Goal: Task Accomplishment & Management: Use online tool/utility

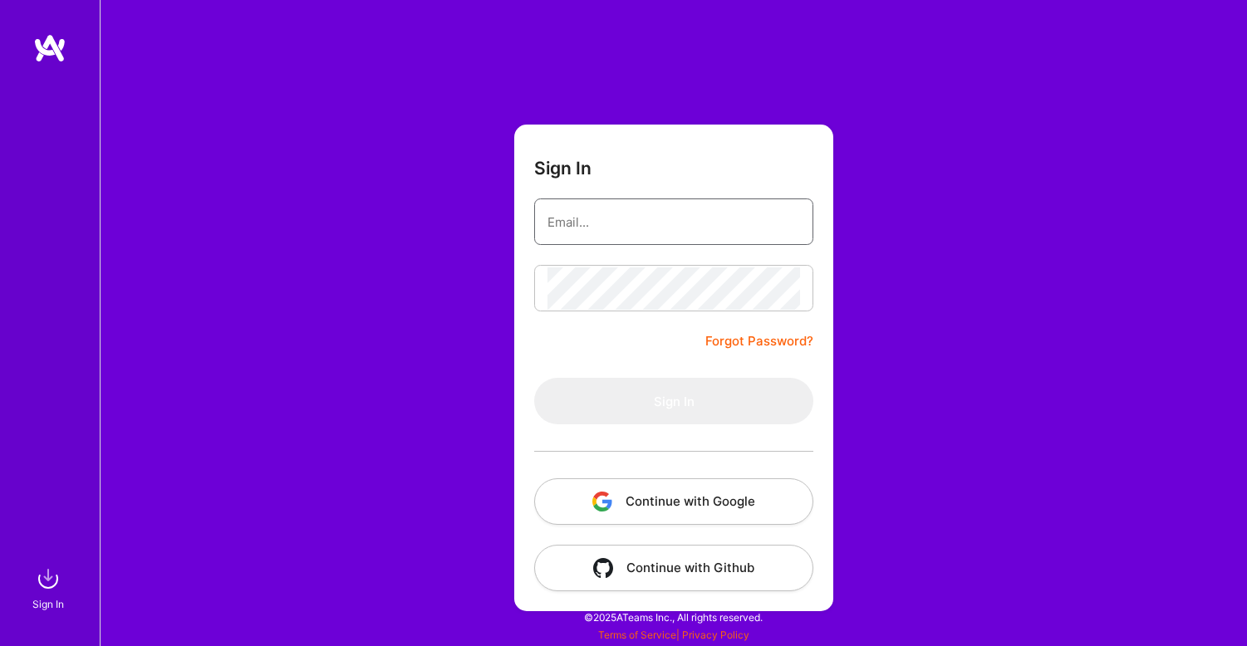
type input "andrew@tuathaconsulting.com"
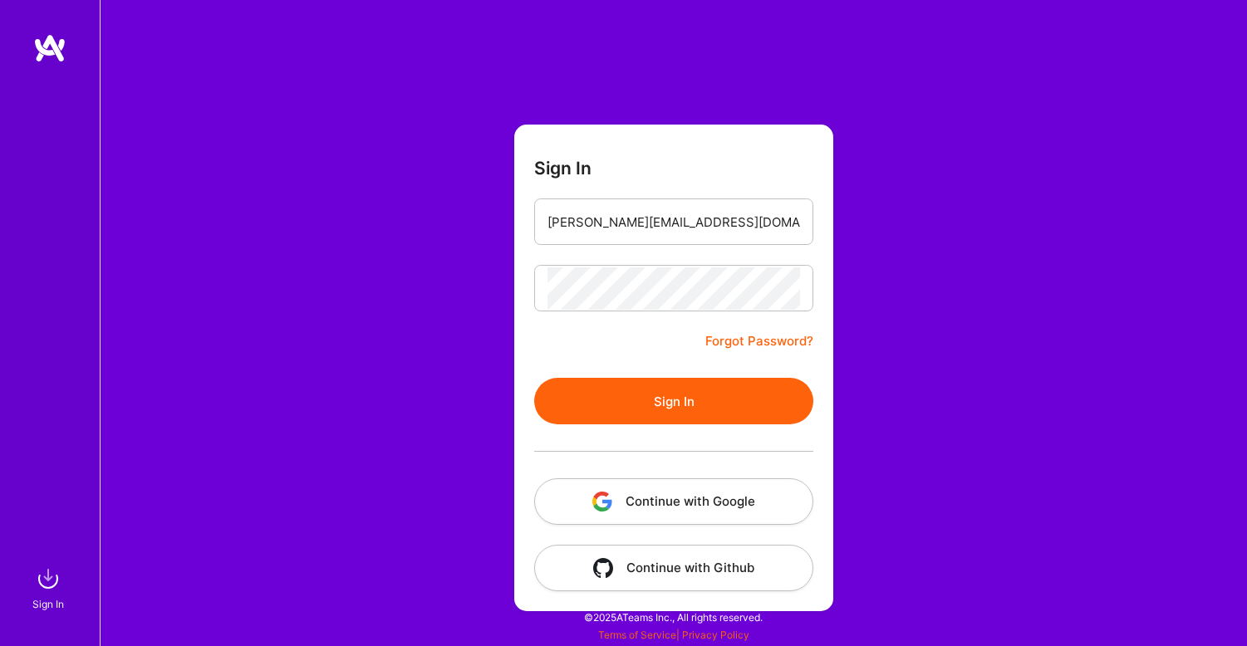
click at [677, 404] on button "Sign In" at bounding box center [673, 401] width 279 height 47
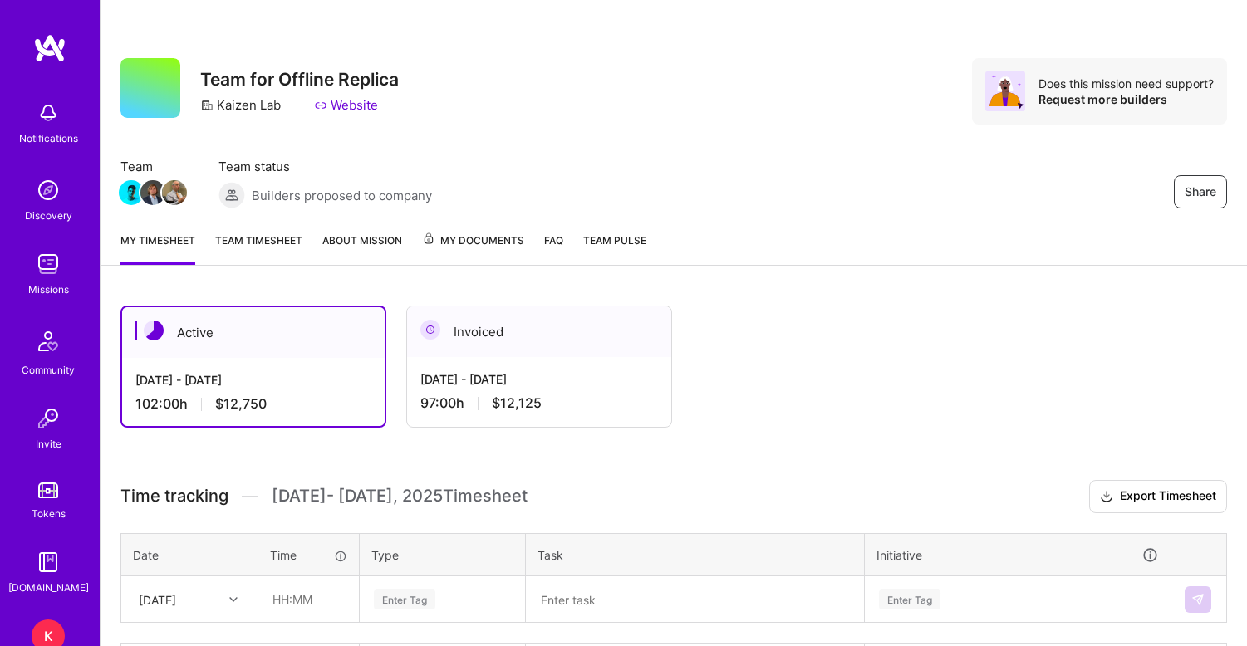
click at [285, 242] on link "Team timesheet" at bounding box center [258, 248] width 87 height 33
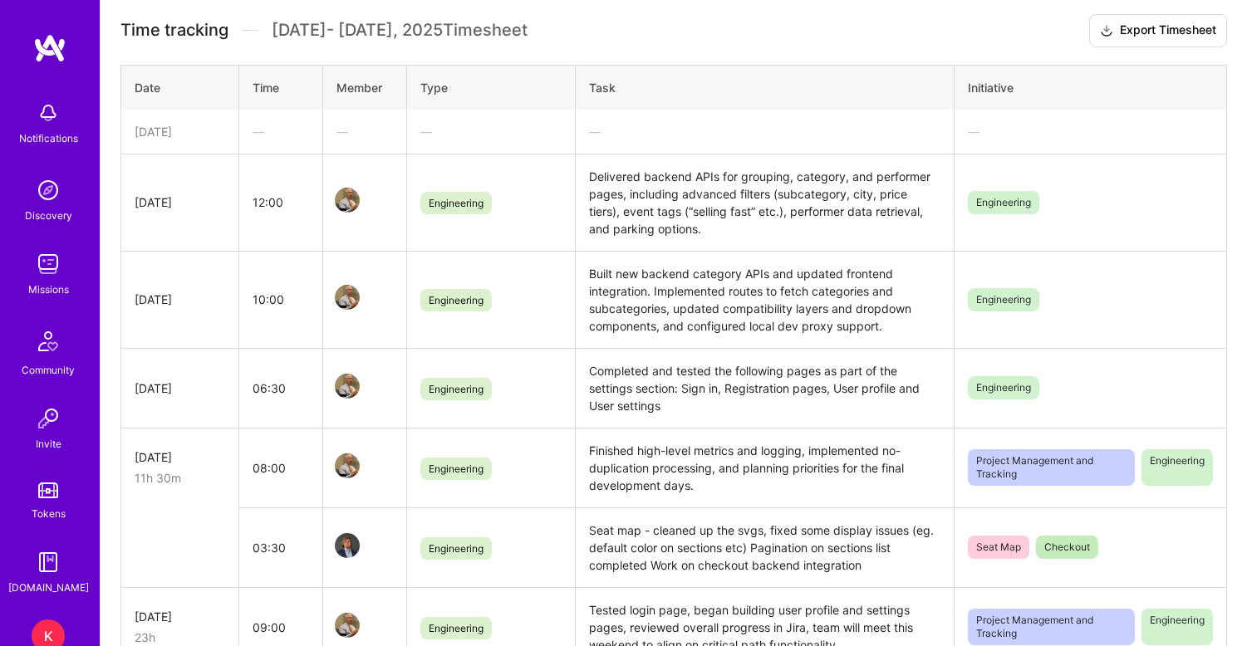
scroll to position [408, 0]
